Goal: Information Seeking & Learning: Learn about a topic

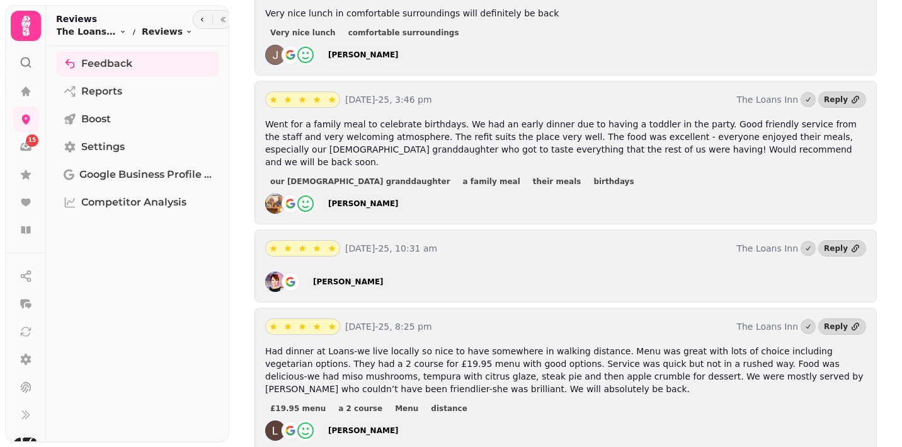
scroll to position [591, 0]
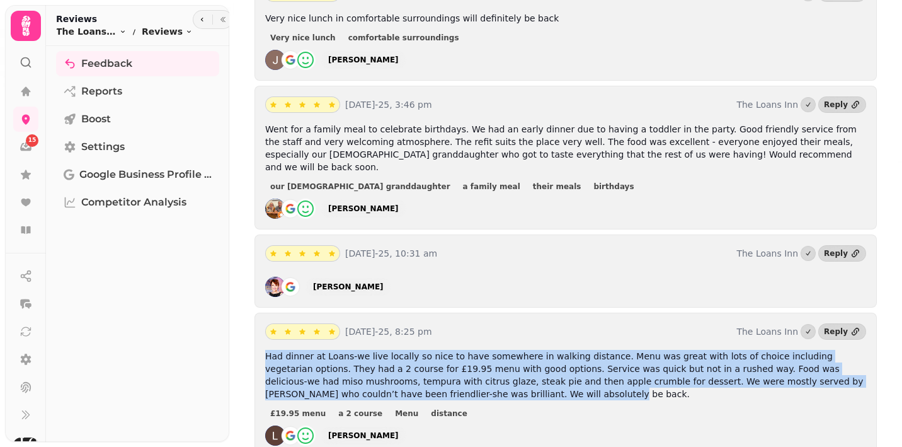
drag, startPoint x: 412, startPoint y: 381, endPoint x: 256, endPoint y: 347, distance: 159.9
click at [256, 347] on div "[DATE]-25, 8:25 pm The Loans Inn Reply Had dinner at Loans-we live locally so n…" at bounding box center [566, 385] width 623 height 144
copy span "Had dinner at Loans-we live locally so nice to have somewhere in walking distan…"
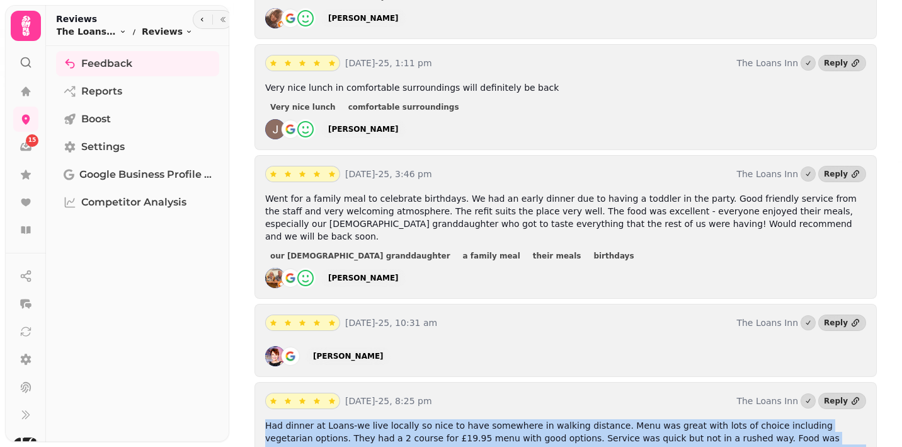
scroll to position [459, 0]
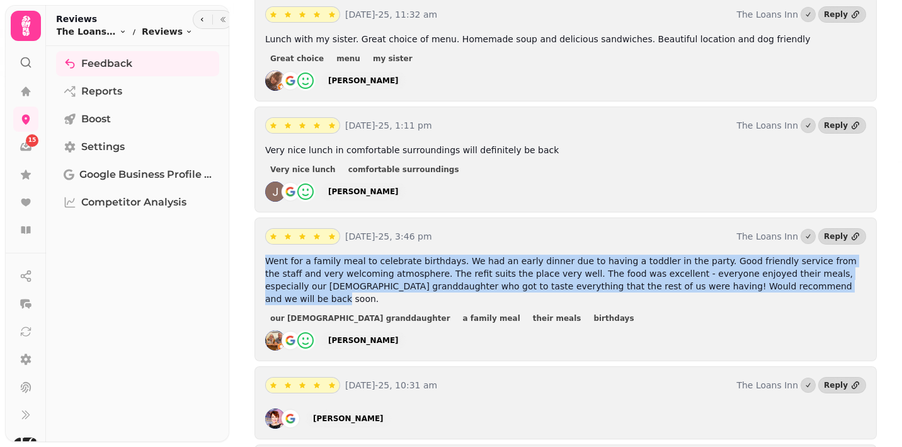
drag, startPoint x: 758, startPoint y: 284, endPoint x: 268, endPoint y: 257, distance: 491.0
click at [268, 257] on p "Went for a family meal to celebrate birthdays. We had an early dinner due to ha…" at bounding box center [565, 280] width 601 height 50
copy span "Went for a family meal to celebrate birthdays. We had an early dinner due to ha…"
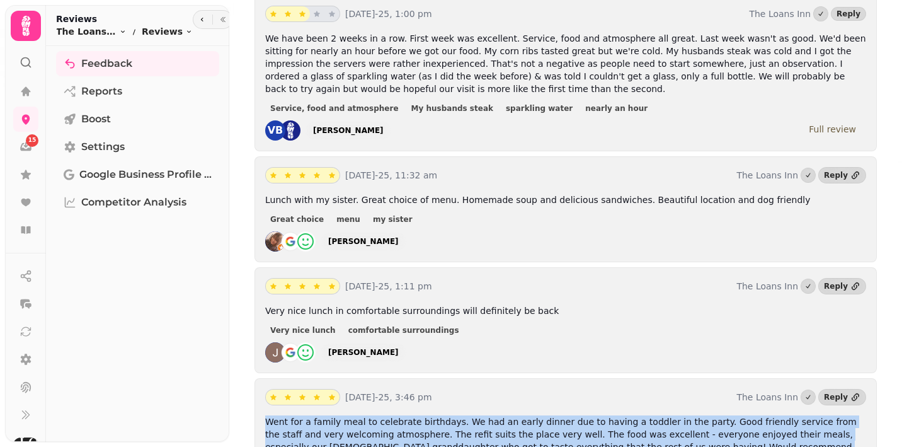
scroll to position [294, 0]
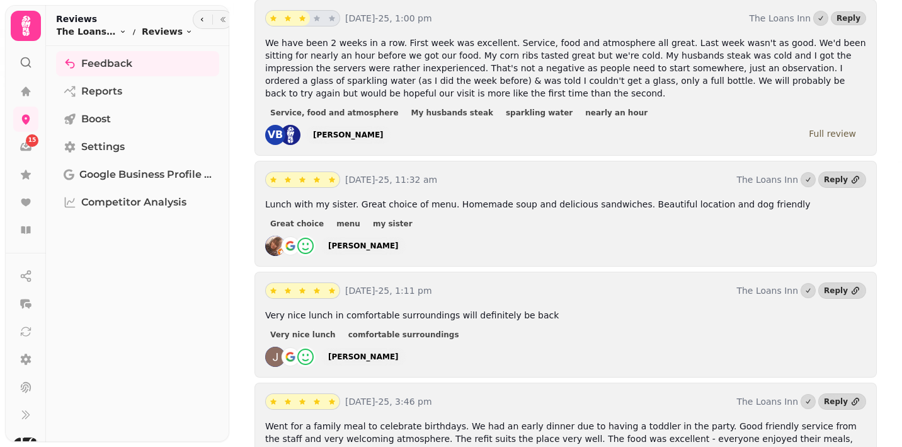
click at [543, 311] on p "Very nice lunch in comfortable surroundings will definitely be back" at bounding box center [565, 315] width 601 height 13
drag, startPoint x: 534, startPoint y: 314, endPoint x: 264, endPoint y: 309, distance: 270.3
click at [264, 309] on div "[DATE]-25, 1:11 pm The Loans Inn Reply Very nice lunch in comfortable surroundi…" at bounding box center [566, 325] width 623 height 106
copy span "Very nice lunch in comfortable surroundings will definitely be back"
